Goal: Obtain resource: Download file/media

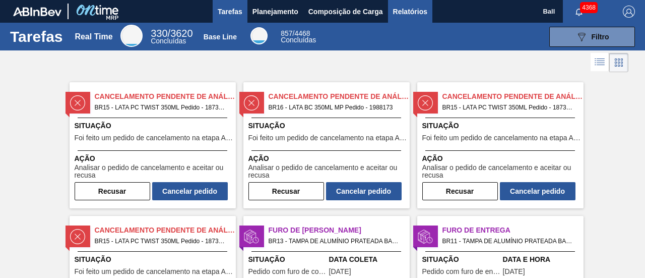
click at [407, 4] on button "Relatórios" at bounding box center [410, 11] width 44 height 23
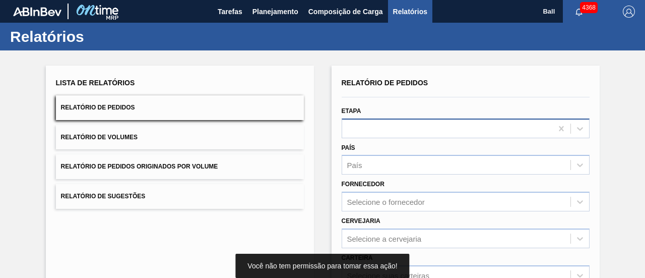
click at [382, 129] on div at bounding box center [465, 128] width 248 height 20
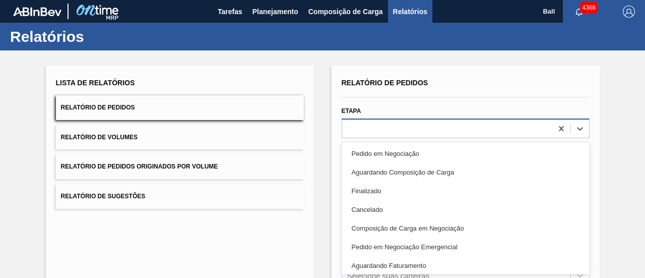
scroll to position [19, 0]
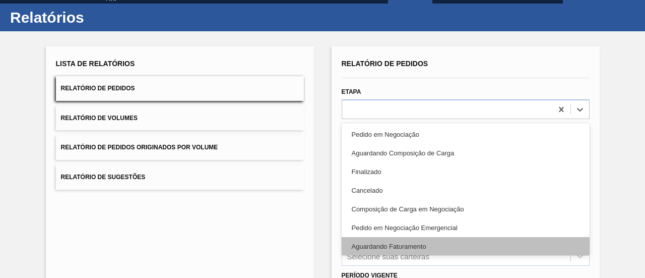
click at [389, 244] on div "Aguardando Faturamento" at bounding box center [465, 246] width 248 height 19
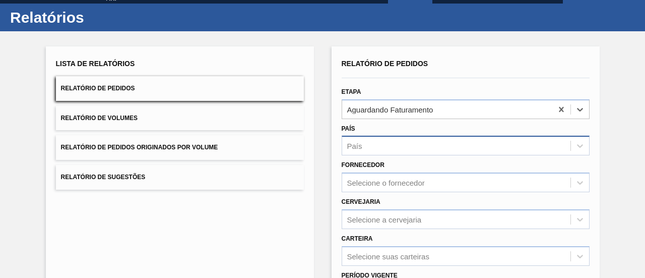
click at [386, 144] on div "País" at bounding box center [456, 146] width 228 height 15
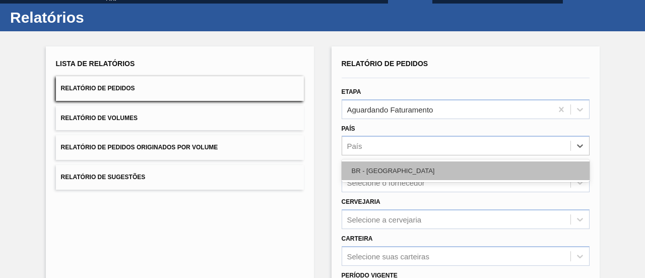
click at [388, 171] on div "BR - [GEOGRAPHIC_DATA]" at bounding box center [465, 170] width 248 height 19
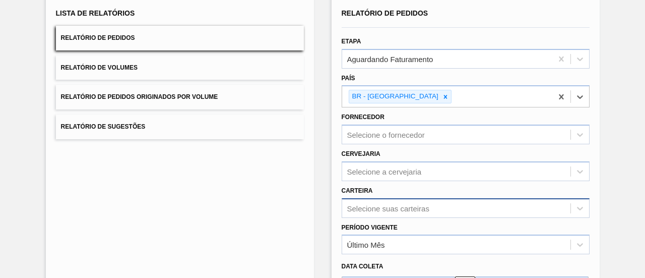
scroll to position [167, 0]
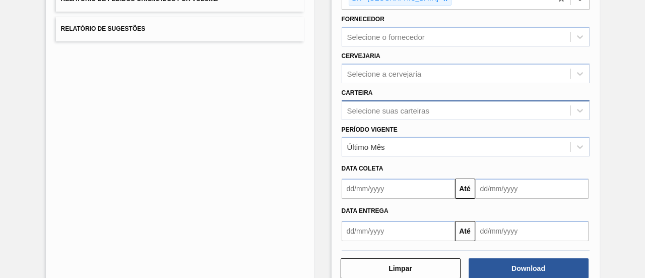
click at [373, 120] on div "Selecione suas carteiras" at bounding box center [465, 110] width 248 height 20
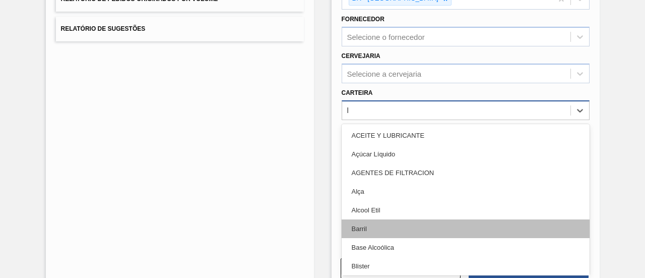
type input "lA"
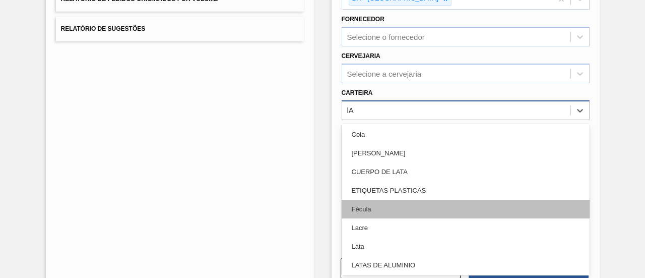
scroll to position [50, 0]
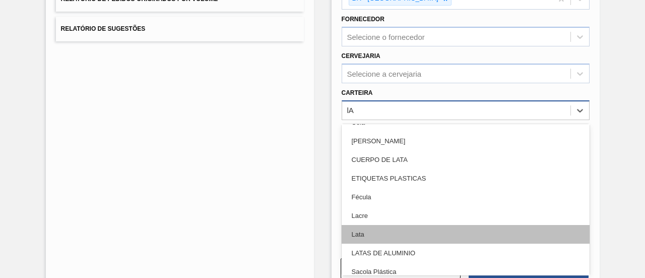
click at [363, 232] on div "Lata" at bounding box center [465, 234] width 248 height 19
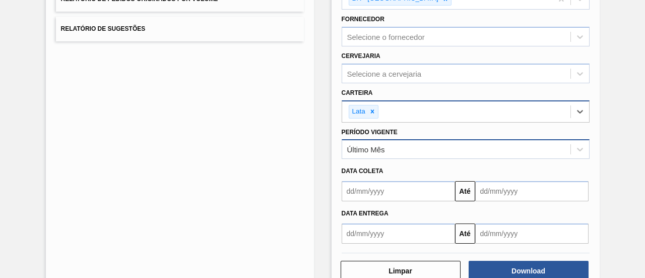
click at [387, 151] on div "Último Mês" at bounding box center [456, 149] width 228 height 15
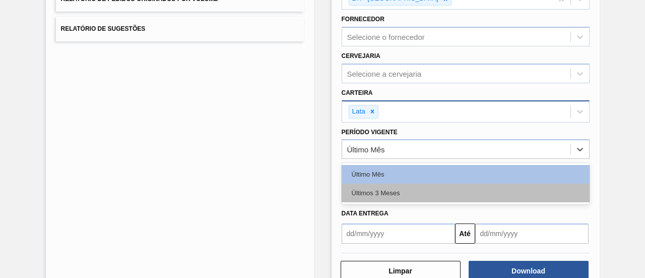
click at [390, 189] on div "Últimos 3 Meses" at bounding box center [465, 192] width 248 height 19
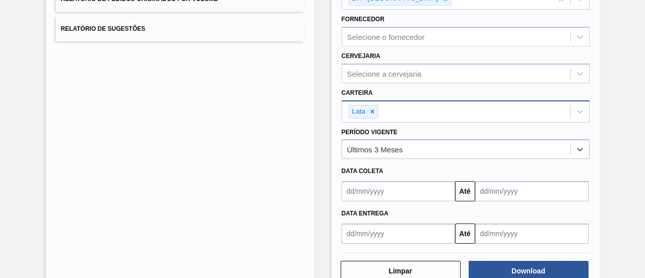
click at [387, 189] on input "text" at bounding box center [397, 191] width 113 height 20
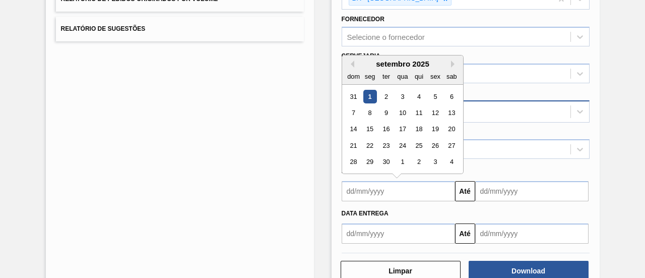
click at [370, 90] on div "1" at bounding box center [370, 97] width 14 height 14
type input "[DATE]"
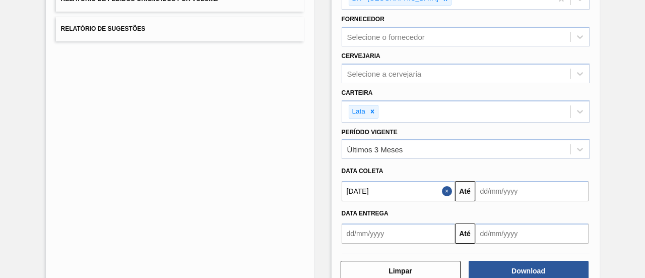
click at [546, 197] on input "text" at bounding box center [531, 191] width 113 height 20
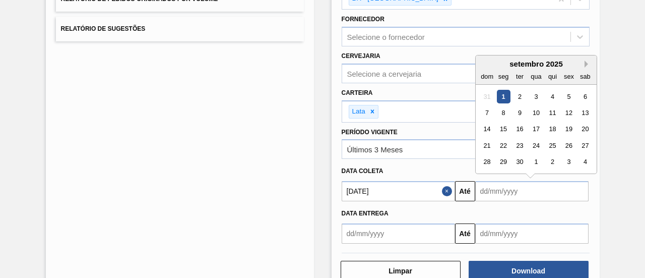
click at [586, 60] on button "Next Month" at bounding box center [587, 63] width 7 height 7
click at [534, 93] on div "1" at bounding box center [536, 97] width 14 height 14
type input "[DATE]"
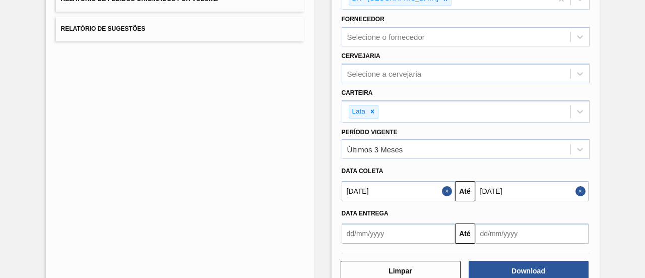
drag, startPoint x: 612, startPoint y: 198, endPoint x: 553, endPoint y: 182, distance: 61.7
click at [612, 198] on div "Lista de Relatórios Relatório de Pedidos Relatório de Volumes Relatório de Pedi…" at bounding box center [322, 93] width 645 height 421
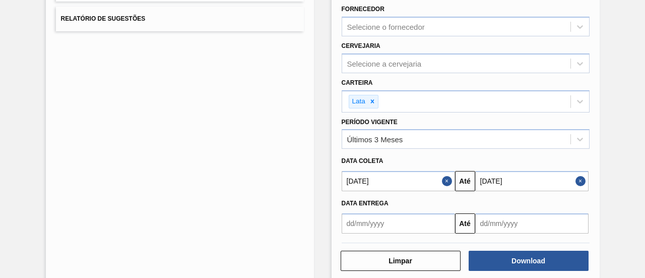
scroll to position [192, 0]
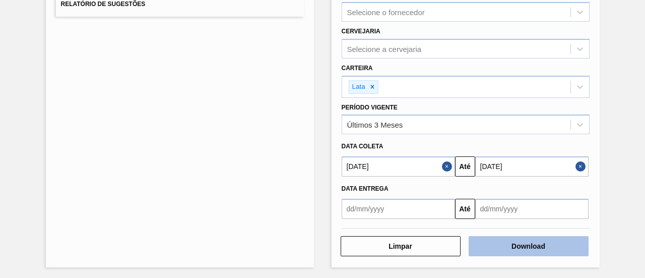
click at [523, 248] on button "Download" at bounding box center [528, 246] width 120 height 20
